Goal: Download file/media

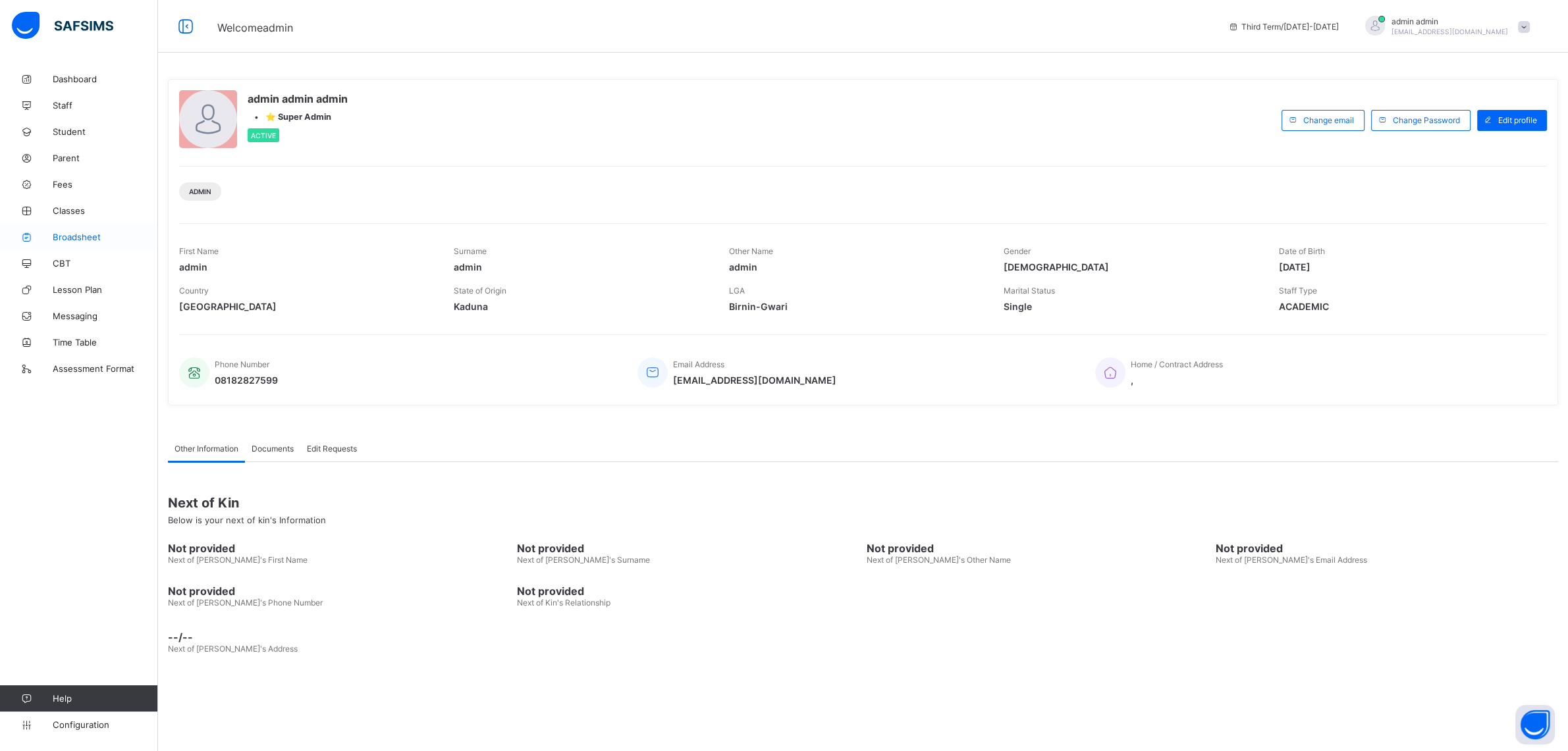
click at [69, 235] on span "Broadsheet" at bounding box center [105, 237] width 105 height 10
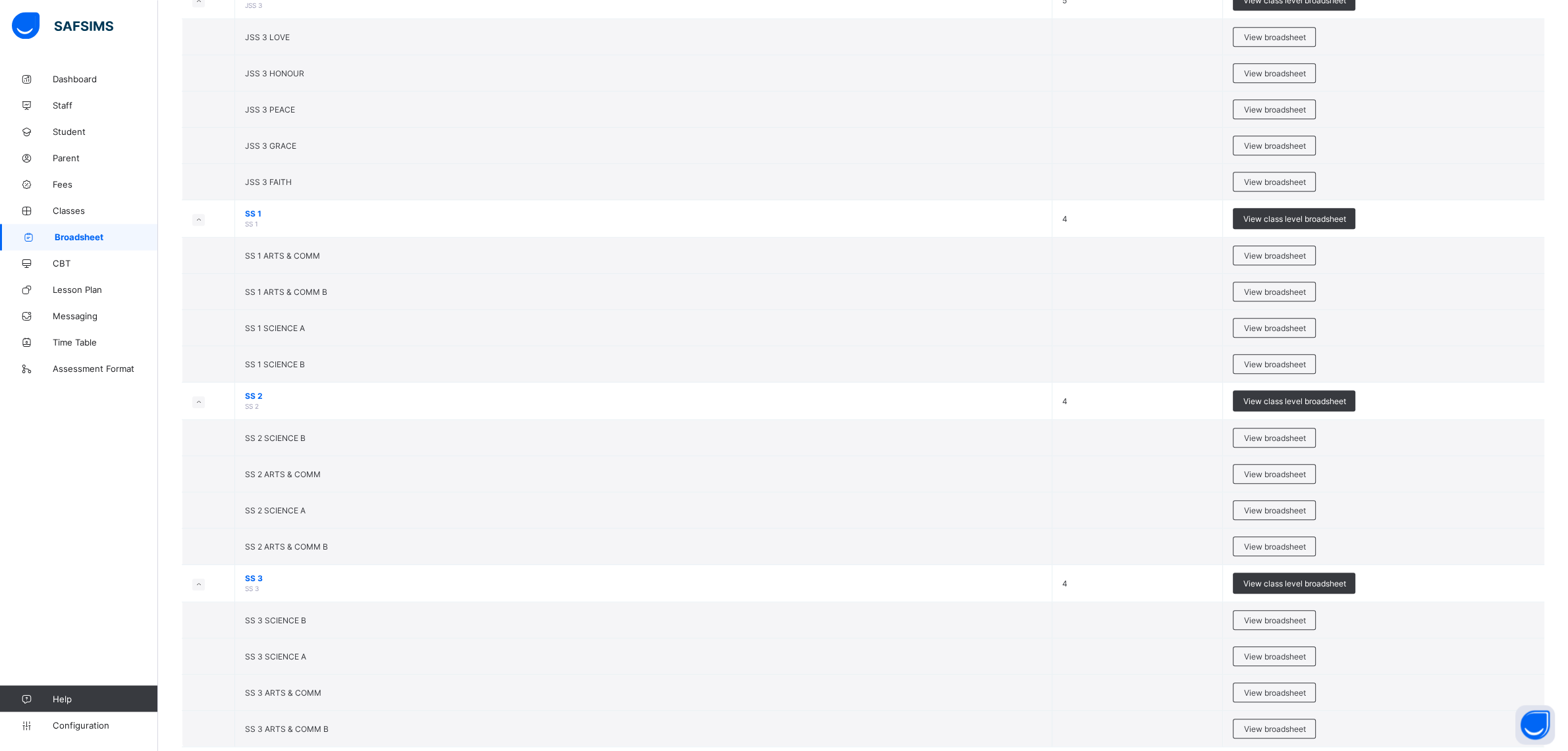
scroll to position [1635, 0]
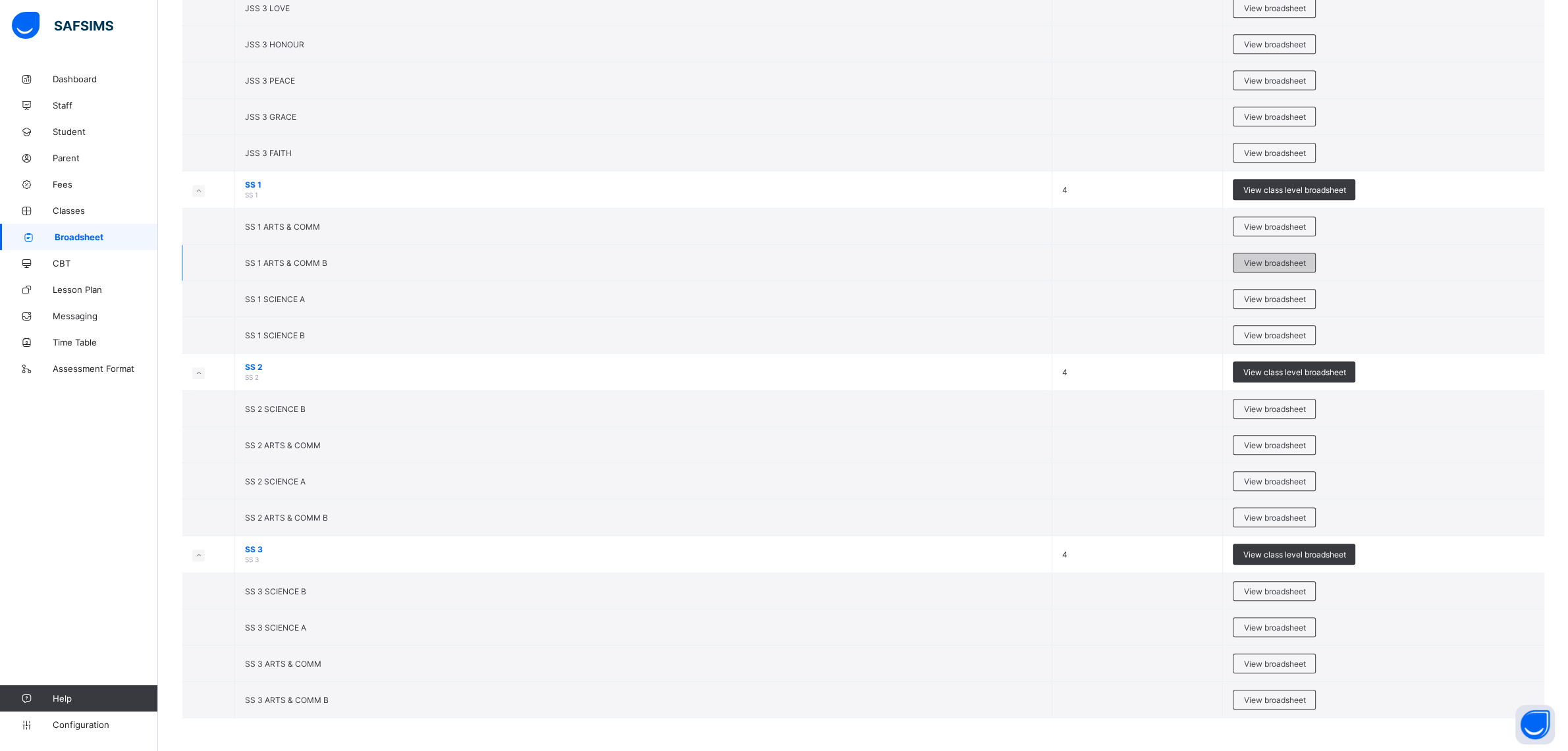
click at [1271, 258] on span "View broadsheet" at bounding box center [1274, 263] width 62 height 10
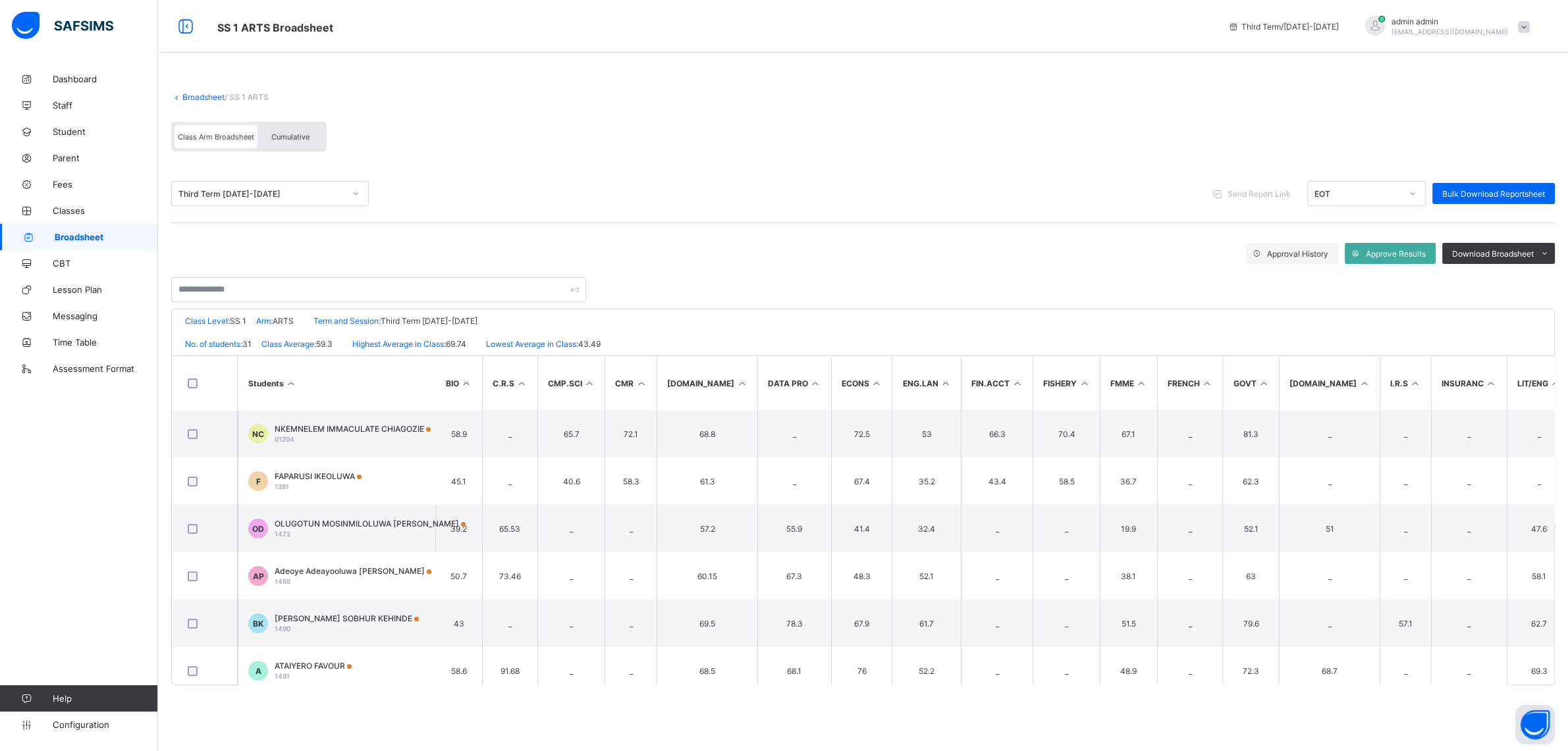
click at [281, 131] on div "Cumulative" at bounding box center [290, 137] width 66 height 23
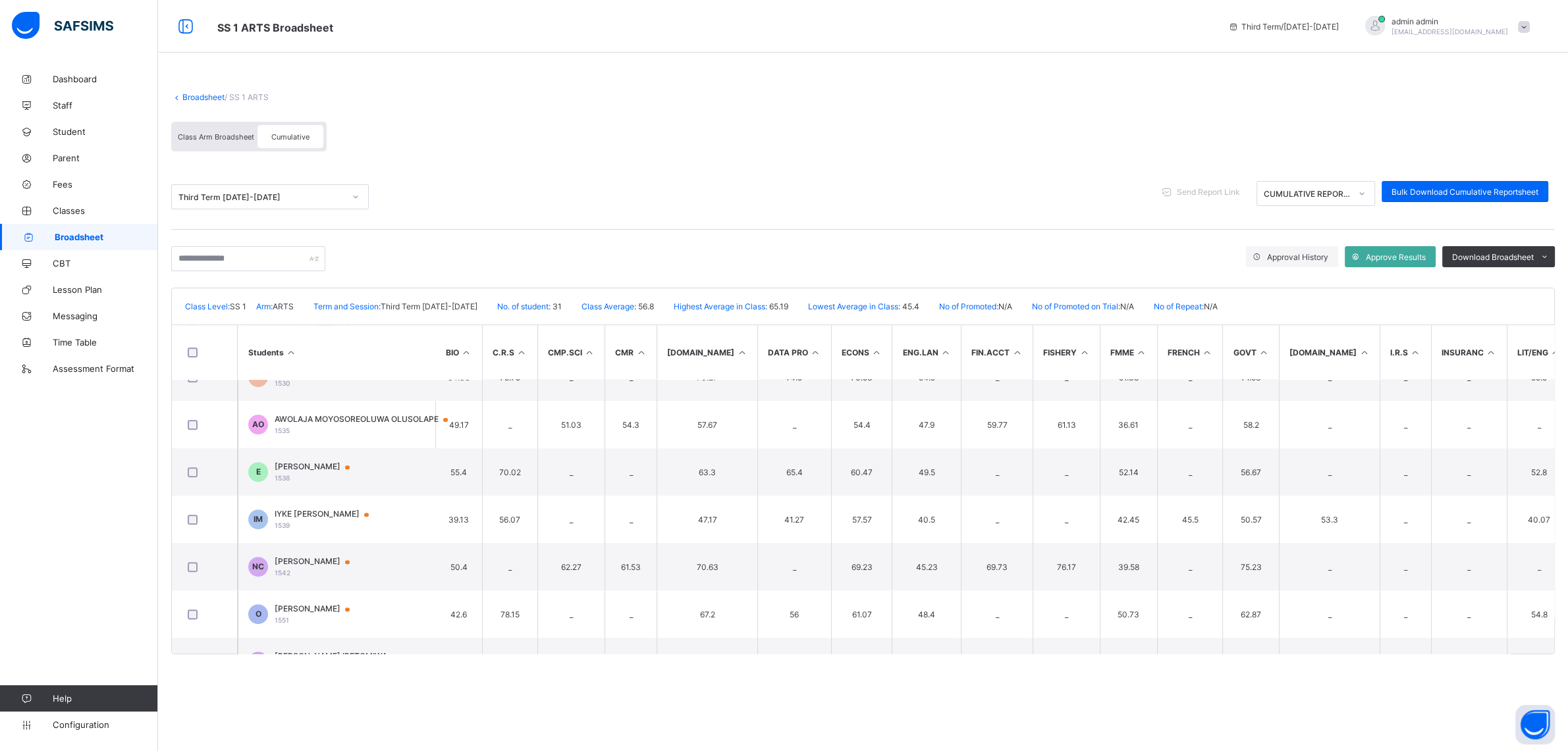
scroll to position [891, 0]
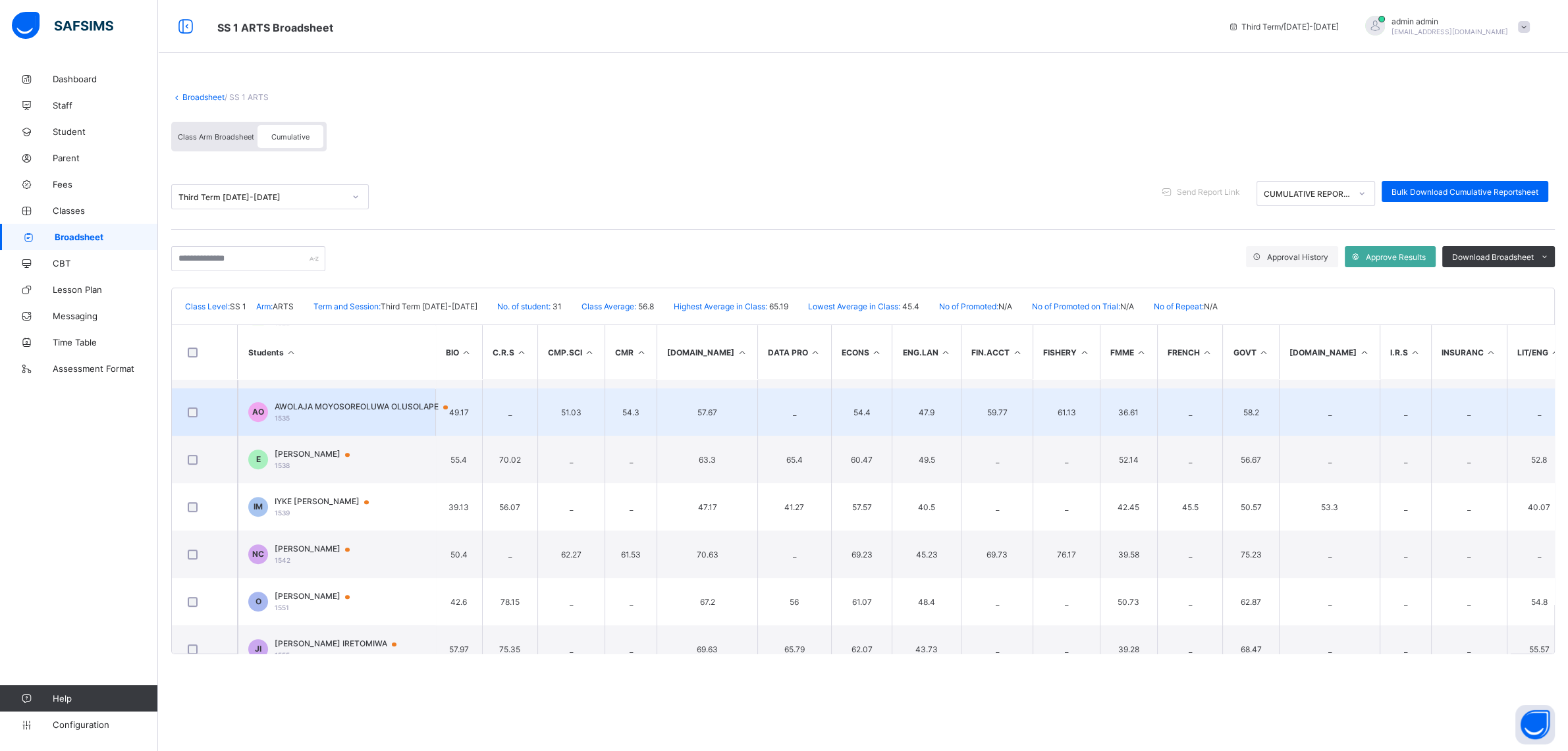
click at [331, 406] on span "AWOLAJA MOYOSOREOLUWA OLUSOLAPE" at bounding box center [368, 407] width 186 height 10
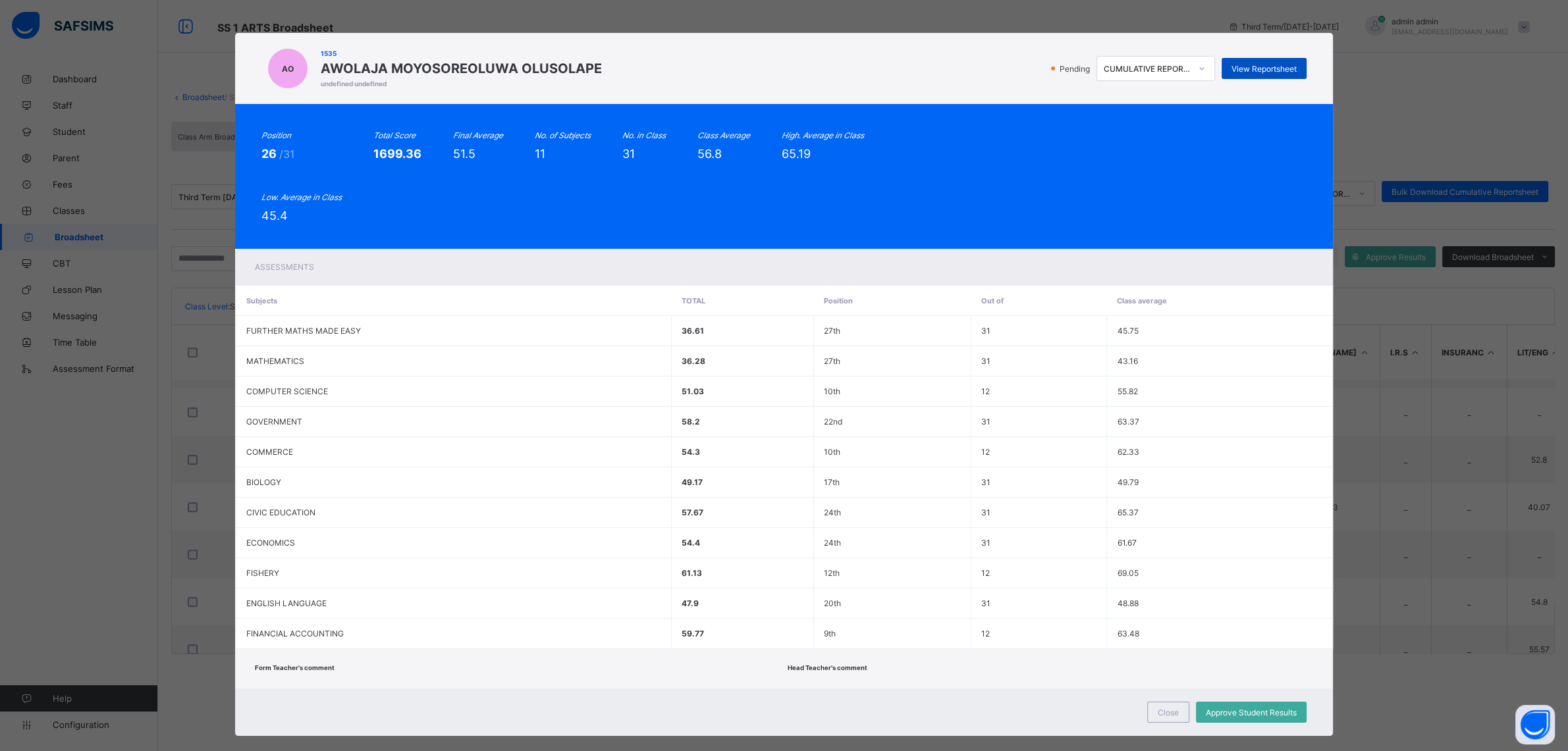
click at [1253, 68] on span "View Reportsheet" at bounding box center [1264, 69] width 65 height 10
click at [1455, 88] on div "AO 1535 AWOLAJA MOYOSOREOLUWA OLUSOLAPE undefined undefined Pending CUMULATIVE …" at bounding box center [784, 376] width 1568 height 751
click at [1165, 718] on div "Close" at bounding box center [1169, 712] width 42 height 21
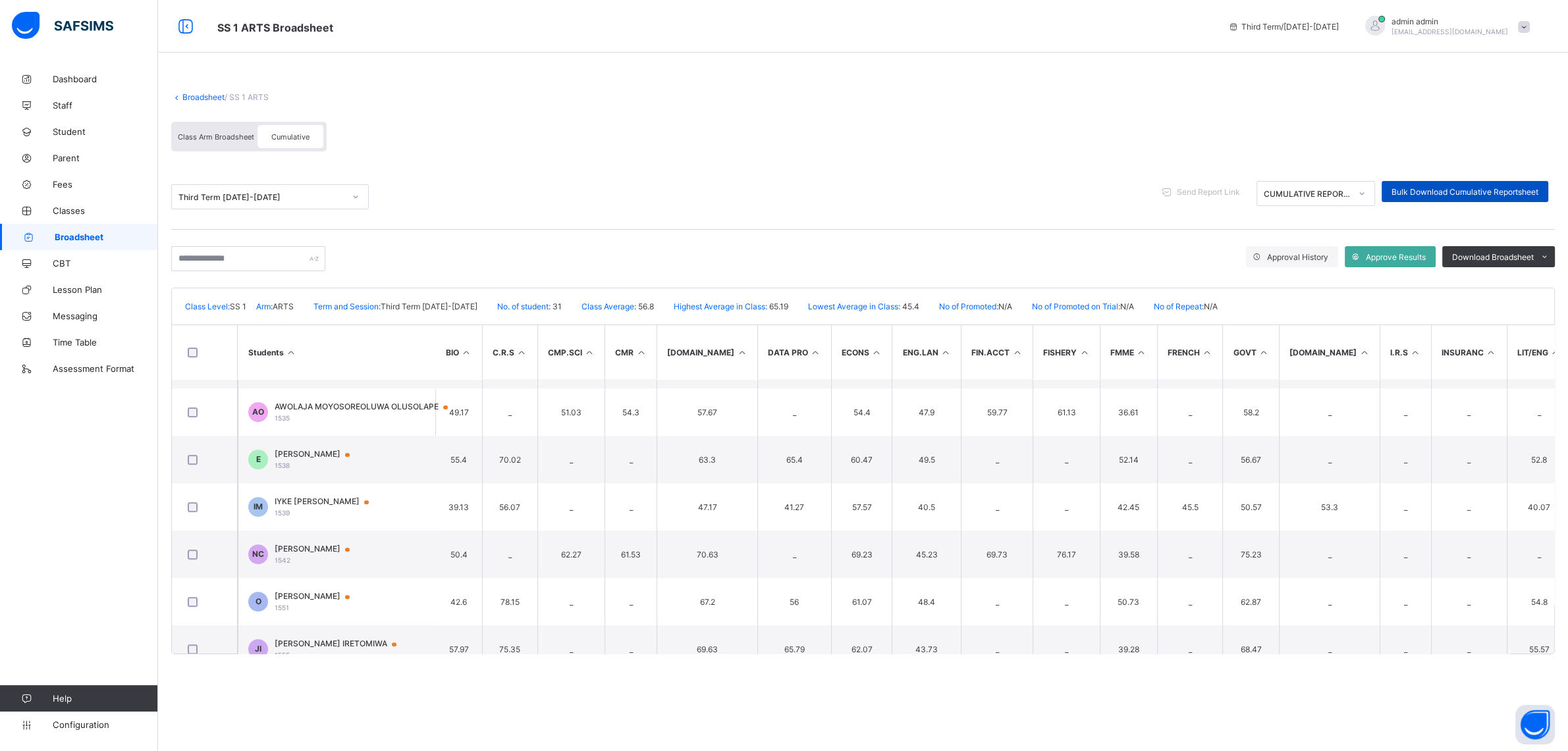
click at [1417, 195] on span "Bulk Download Cumulative Reportsheet" at bounding box center [1465, 192] width 147 height 10
click at [1538, 288] on li "PDF" at bounding box center [1528, 285] width 53 height 20
